Goal: Navigation & Orientation: Find specific page/section

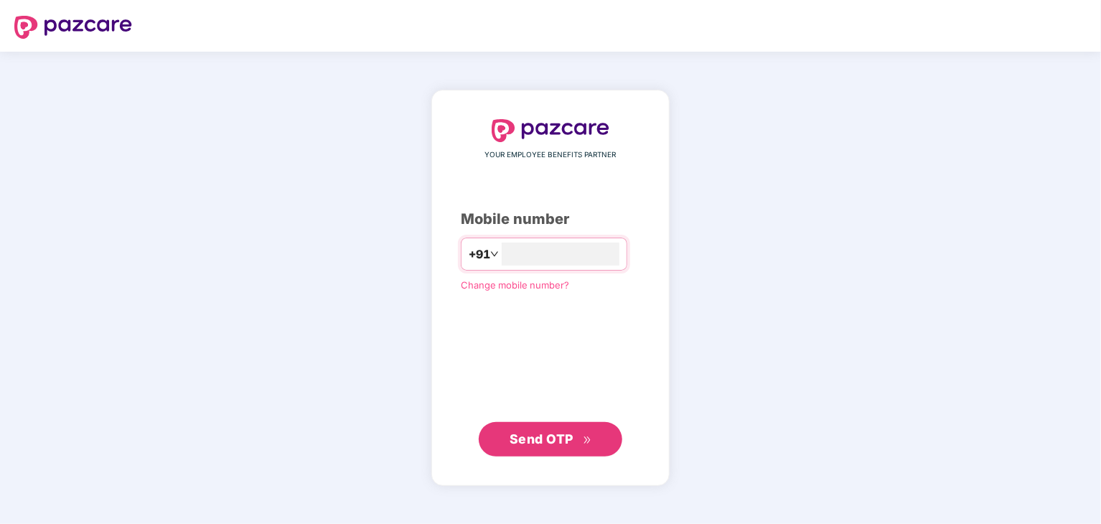
type input "**********"
click at [561, 441] on span "Send OTP" at bounding box center [542, 438] width 64 height 15
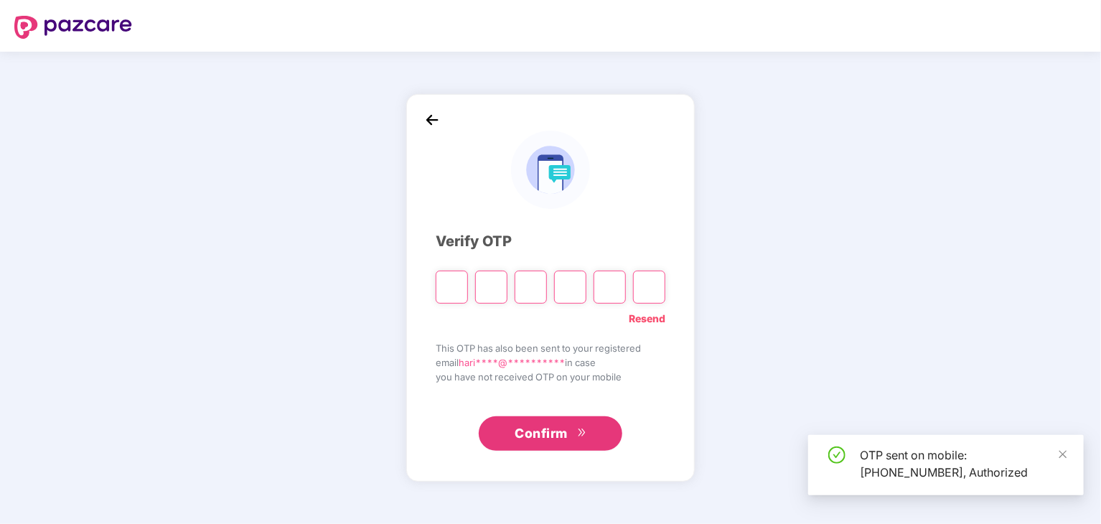
click at [454, 295] on input "Please enter verification code. Digit 1" at bounding box center [452, 287] width 32 height 33
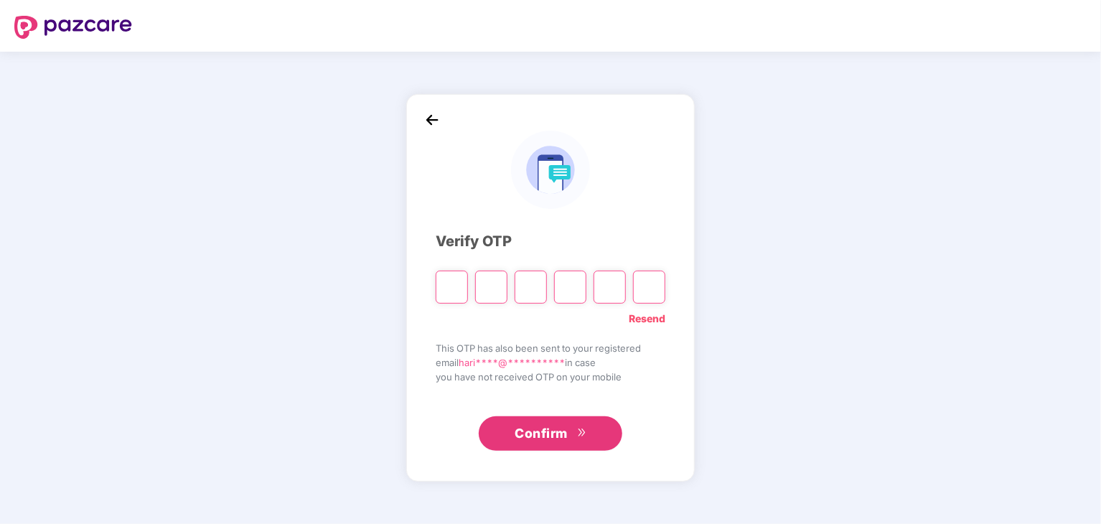
type input "*"
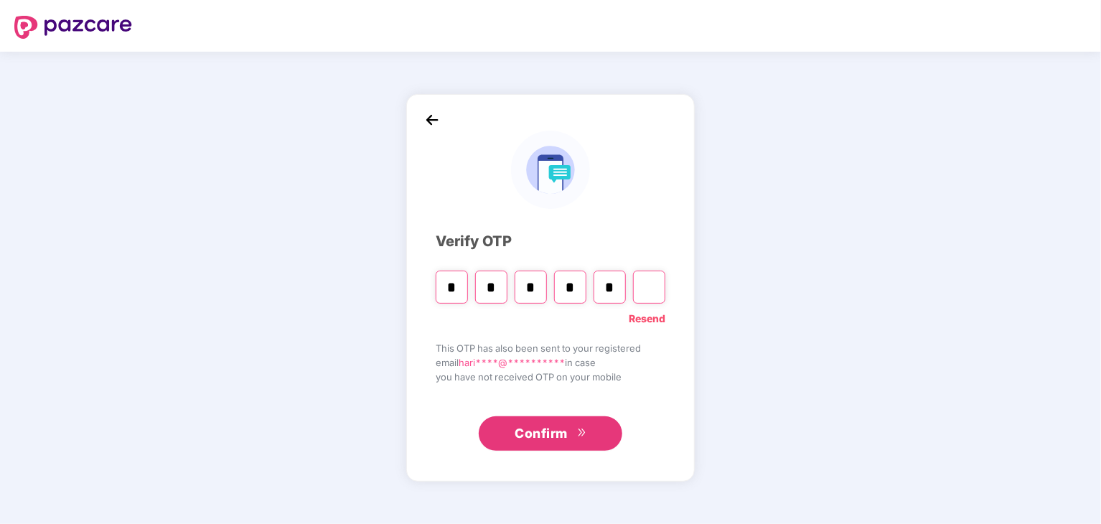
type input "*"
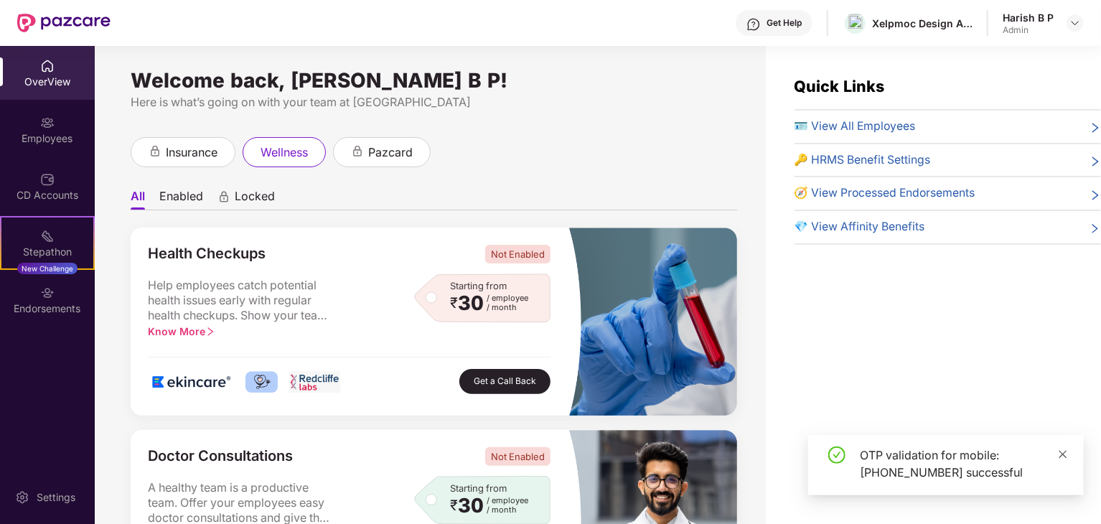
click at [1065, 454] on icon "close" at bounding box center [1063, 454] width 10 height 10
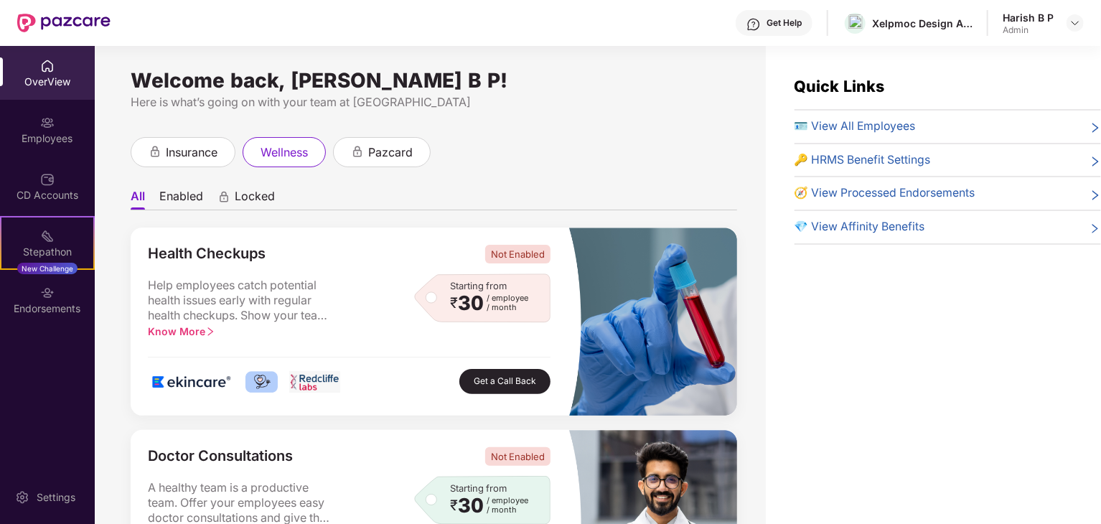
click at [848, 121] on span "🪪 View All Employees" at bounding box center [854, 127] width 121 height 18
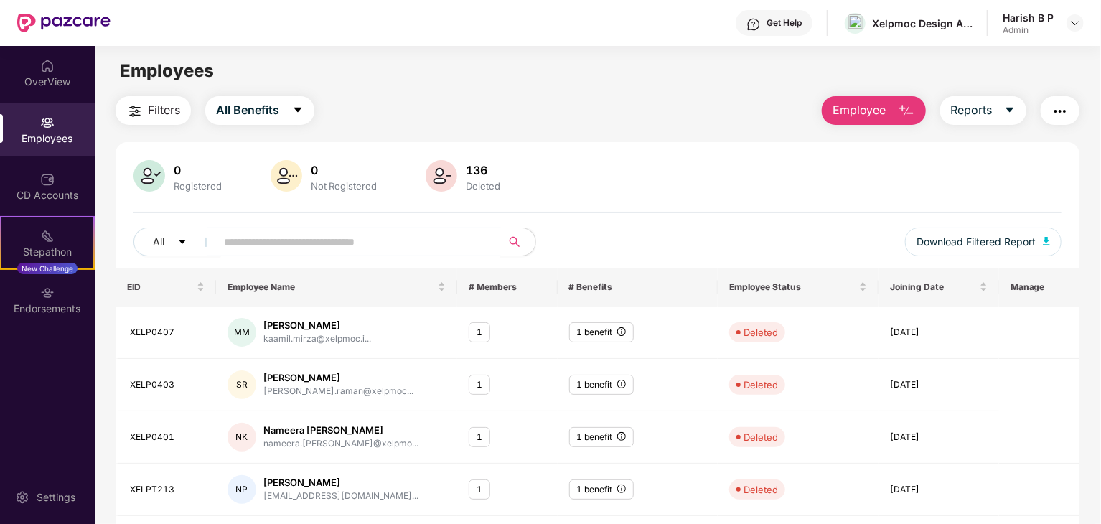
click at [307, 245] on input "text" at bounding box center [353, 242] width 258 height 22
click at [632, 128] on div "Filters All Benefits Employee Reports 0 Registered 0 Not Registered 136 Deleted…" at bounding box center [598, 495] width 964 height 798
click at [336, 245] on input "text" at bounding box center [353, 242] width 258 height 22
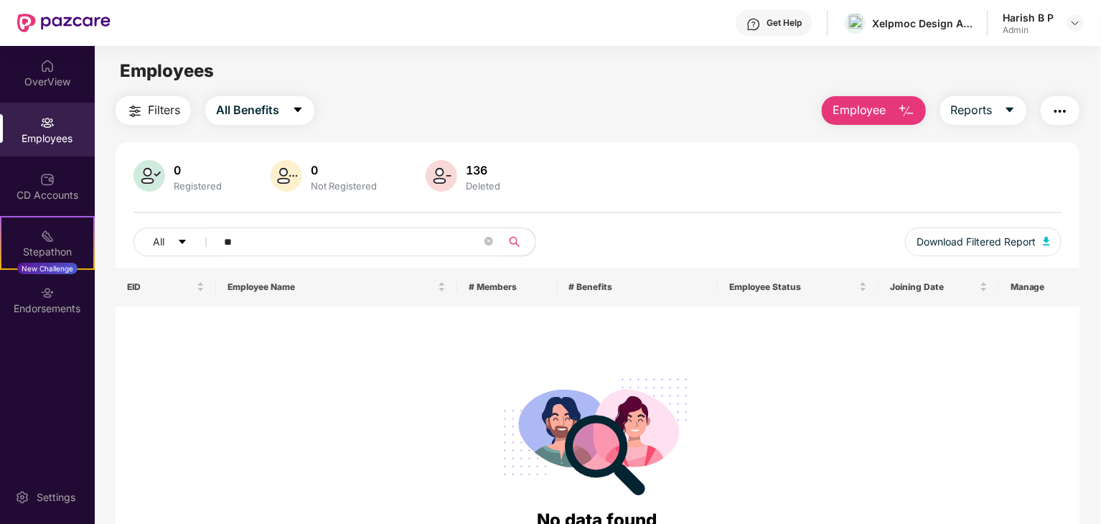
type input "*"
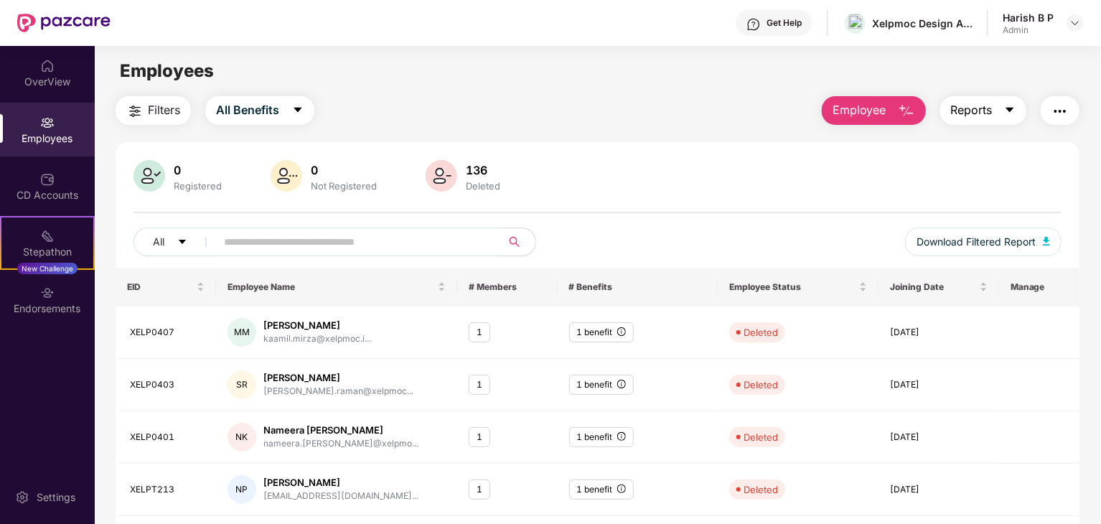
click at [977, 110] on span "Reports" at bounding box center [972, 110] width 42 height 18
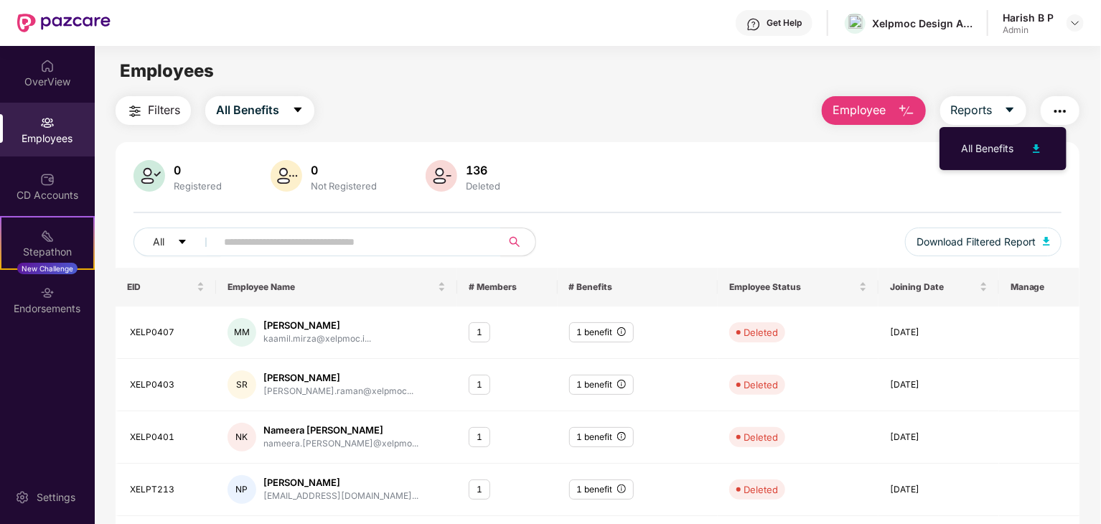
click at [626, 96] on div "Filters All Benefits Employee Reports" at bounding box center [598, 110] width 964 height 29
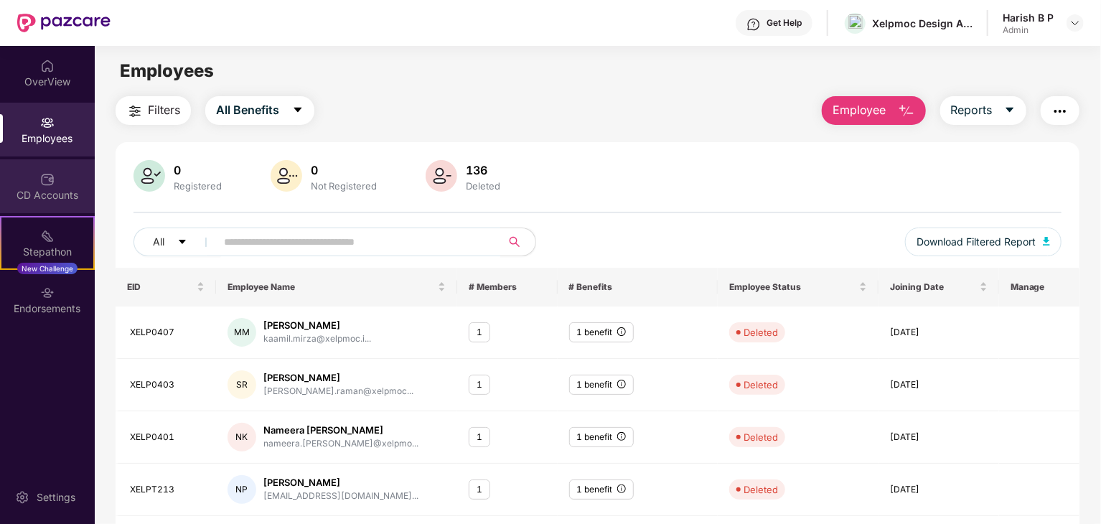
click at [36, 191] on div "CD Accounts" at bounding box center [47, 195] width 95 height 14
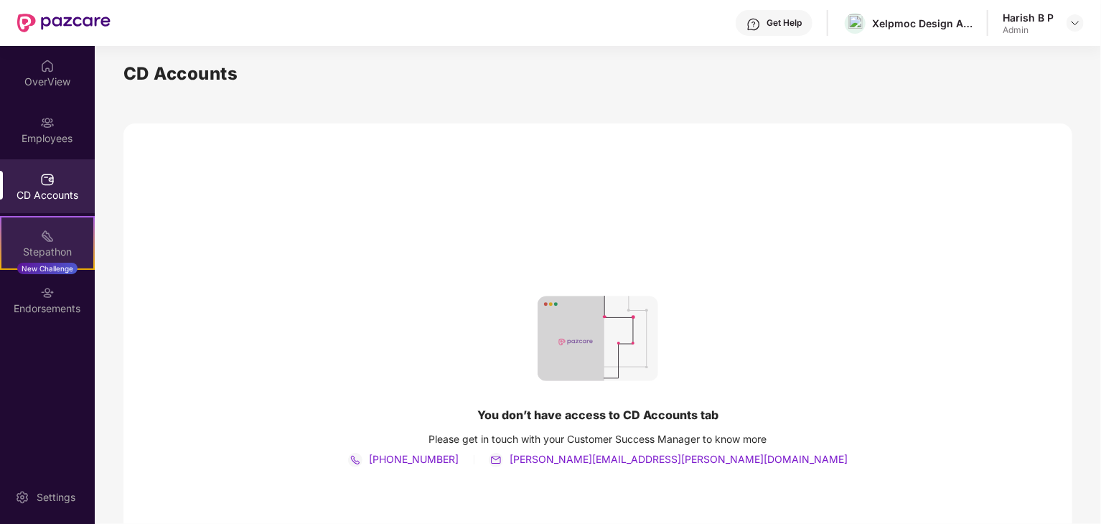
click at [23, 238] on div "Stepathon New Challenge" at bounding box center [47, 243] width 95 height 54
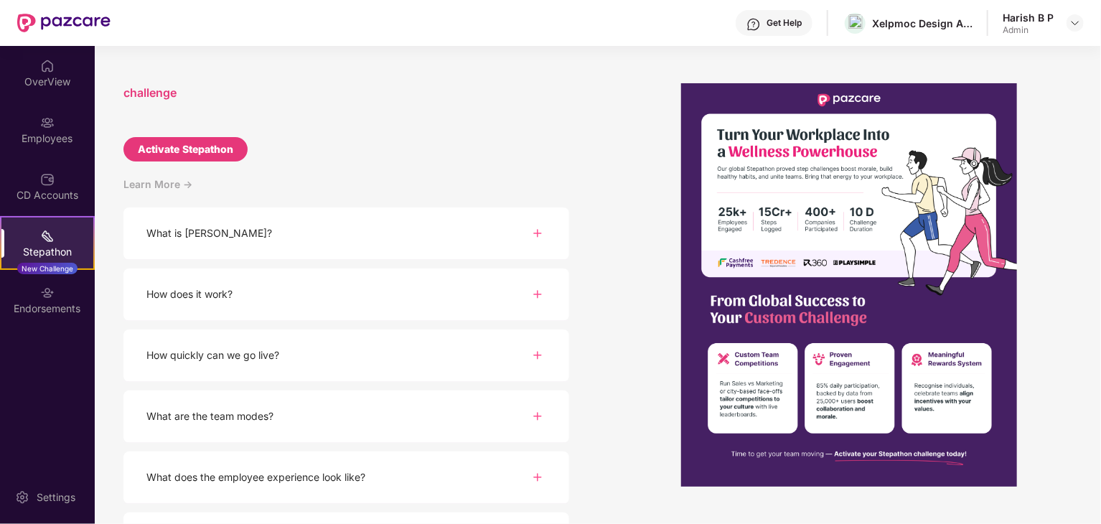
scroll to position [121, 0]
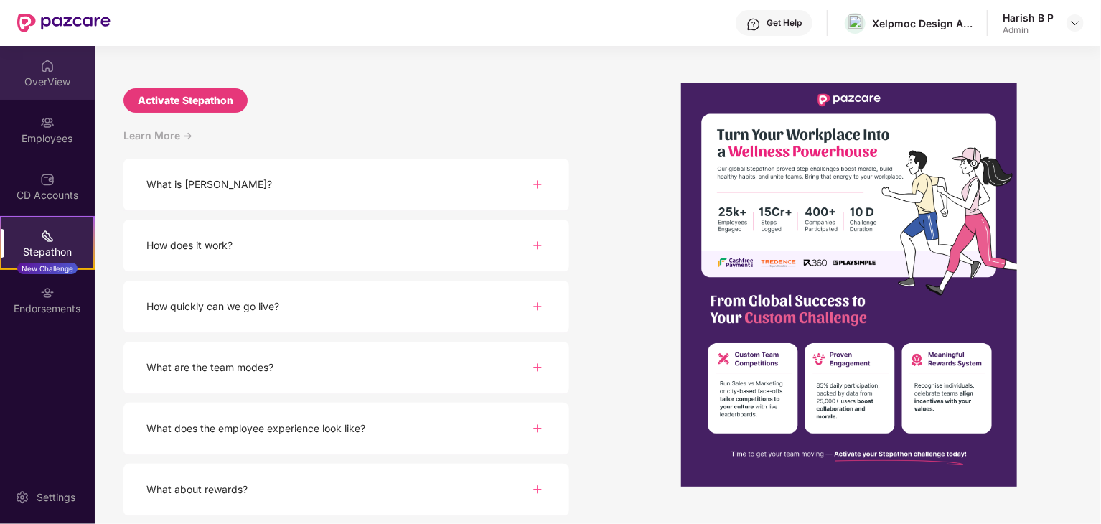
click at [32, 65] on div "OverView" at bounding box center [47, 73] width 95 height 54
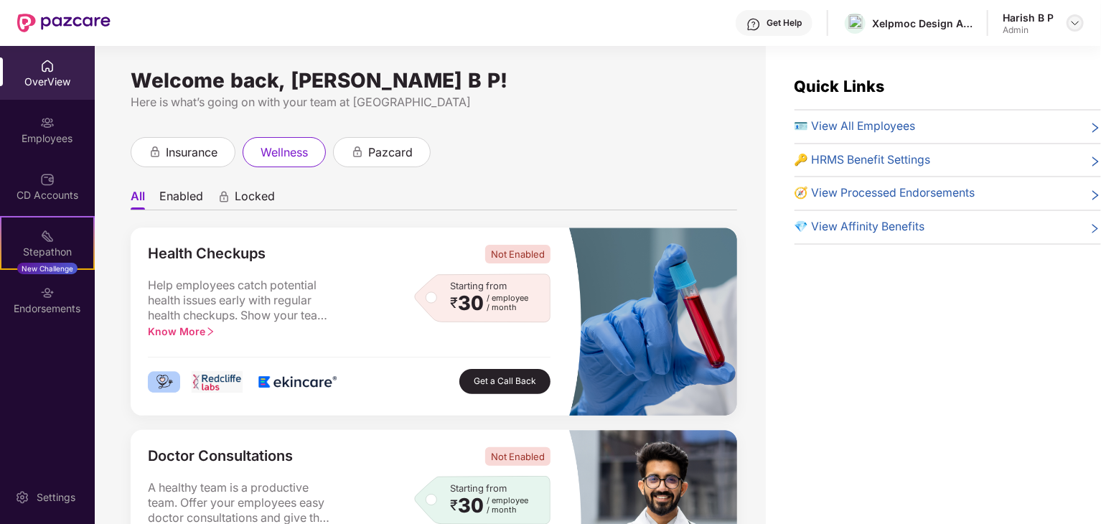
click at [1074, 23] on img at bounding box center [1074, 22] width 11 height 11
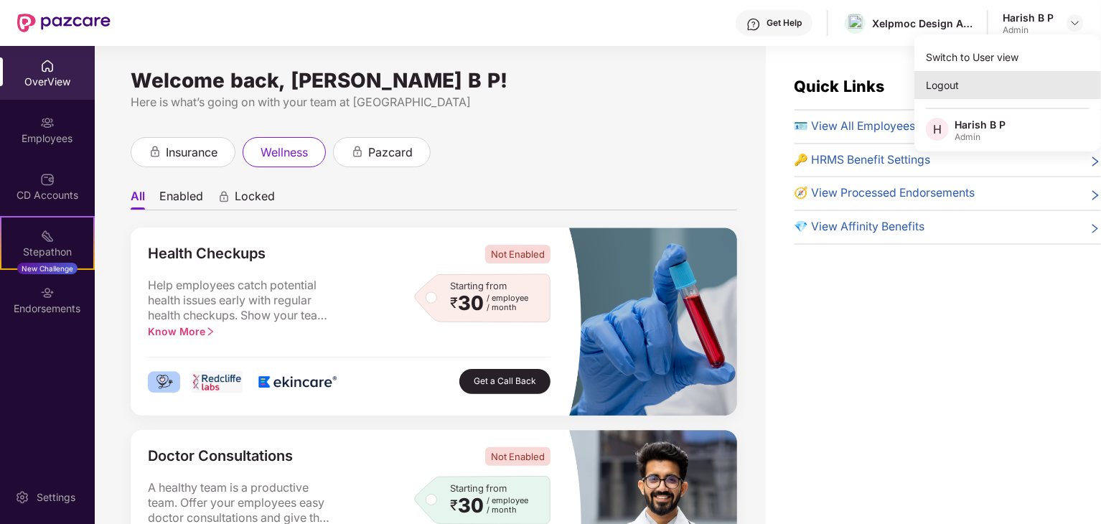
click at [959, 80] on div "Logout" at bounding box center [1007, 85] width 187 height 28
